Goal: Information Seeking & Learning: Understand process/instructions

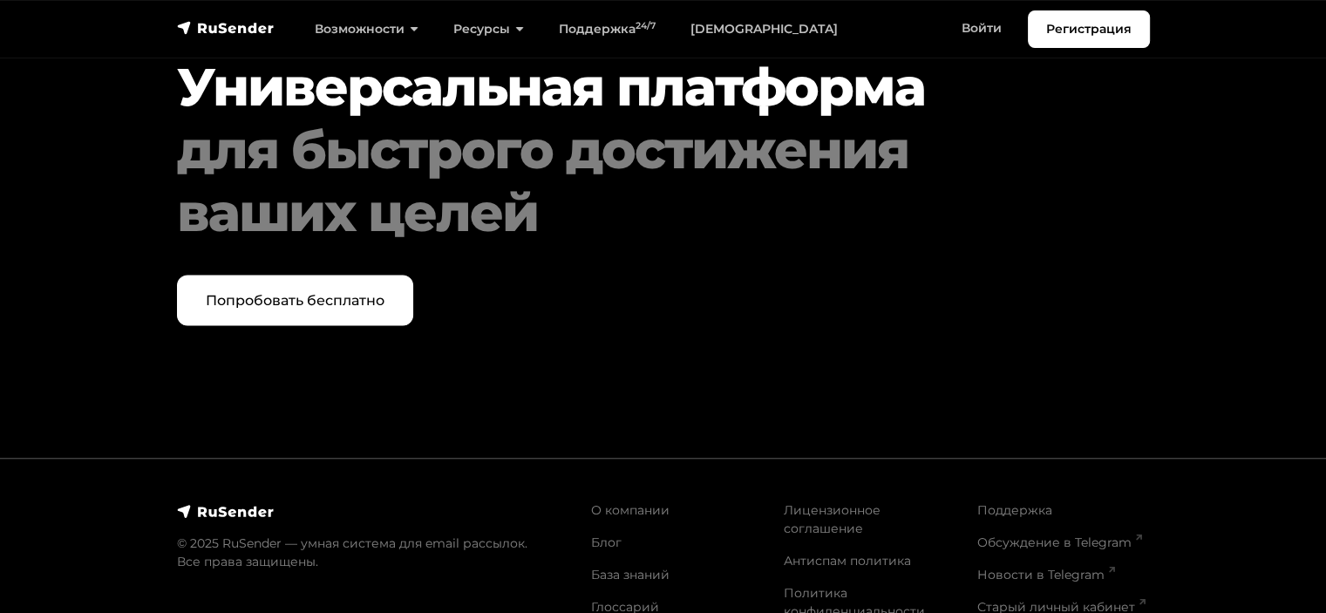
scroll to position [10485, 0]
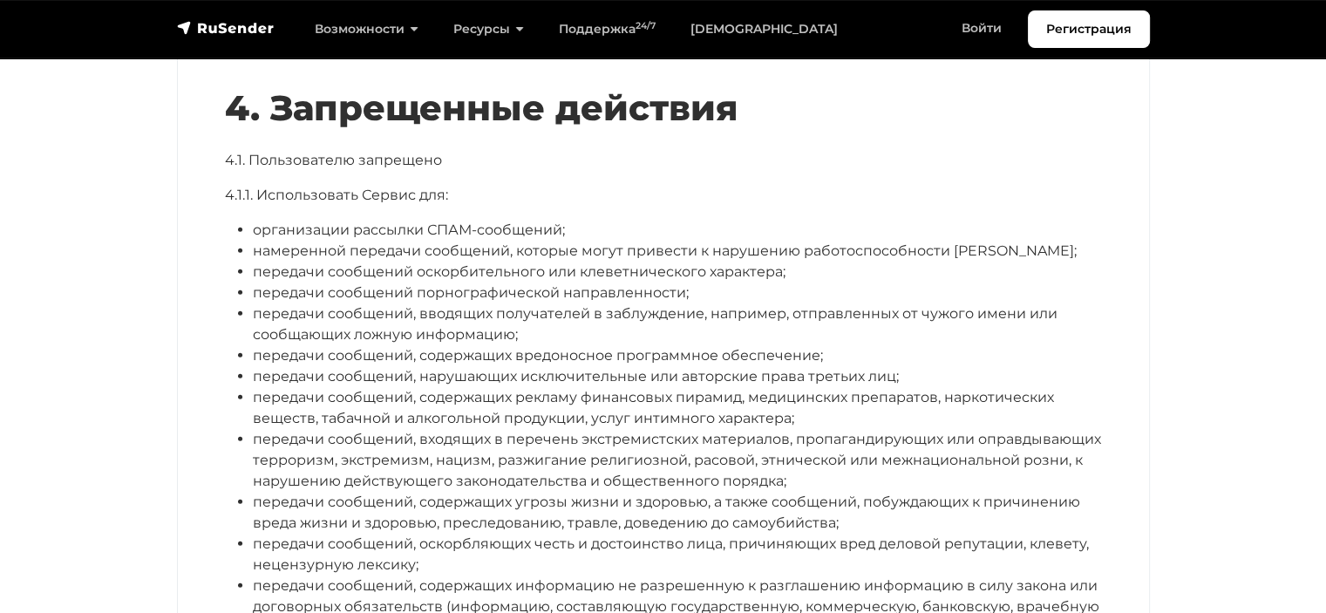
scroll to position [4600, 0]
